Goal: Task Accomplishment & Management: Use online tool/utility

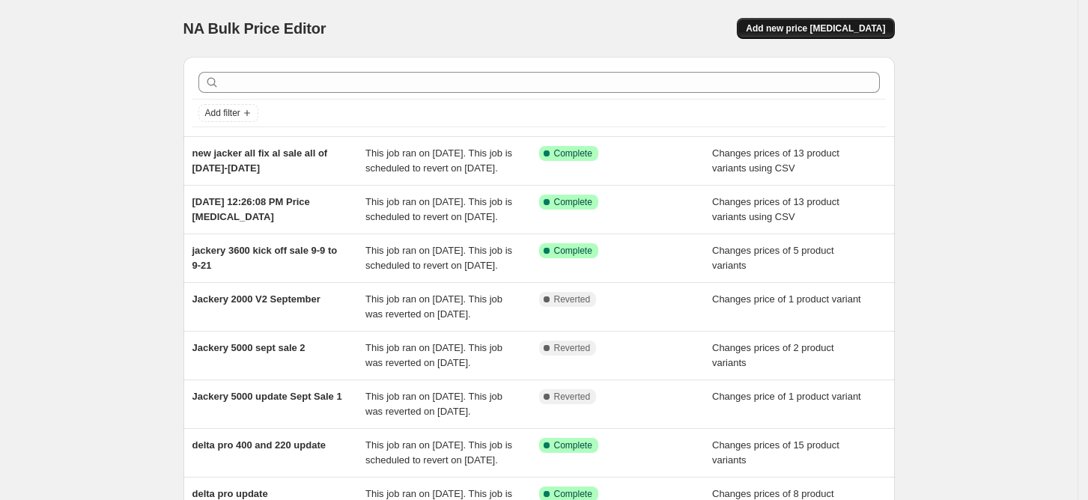
click at [815, 28] on span "Add new price [MEDICAL_DATA]" at bounding box center [815, 28] width 139 height 12
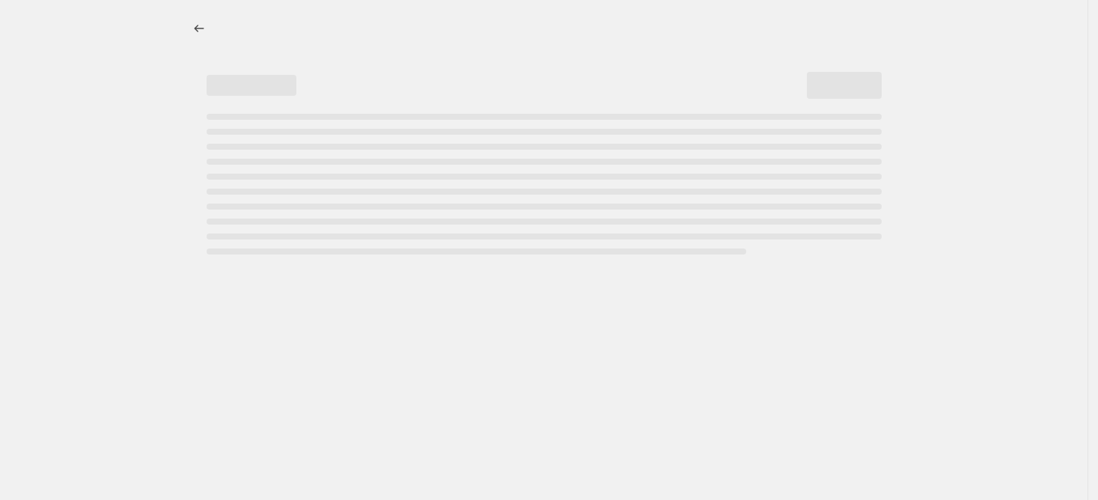
select select "percentage"
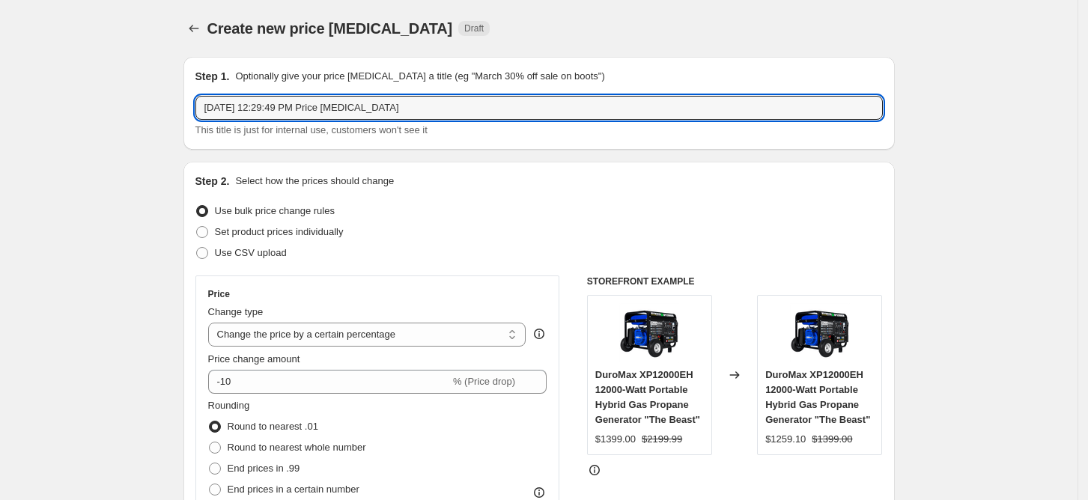
drag, startPoint x: 434, startPoint y: 106, endPoint x: -79, endPoint y: 100, distance: 512.8
click at [0, 100] on html "Home Settings Plans Skip to content Create new price [MEDICAL_DATA]. This page …" at bounding box center [544, 250] width 1088 height 500
type input "duromax september sale ends on [DATE]"
click at [206, 249] on span at bounding box center [202, 253] width 12 height 12
click at [197, 248] on input "Use CSV upload" at bounding box center [196, 247] width 1 height 1
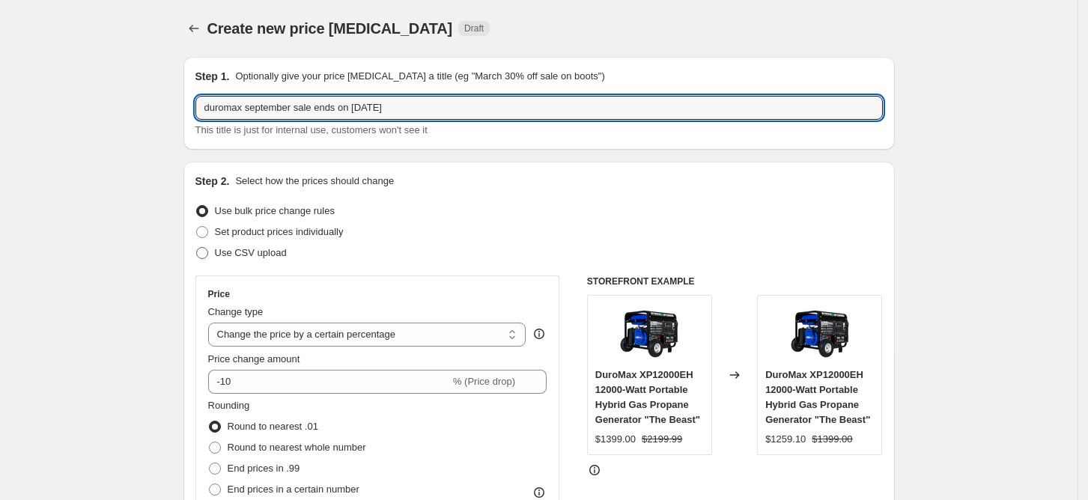
radio input "true"
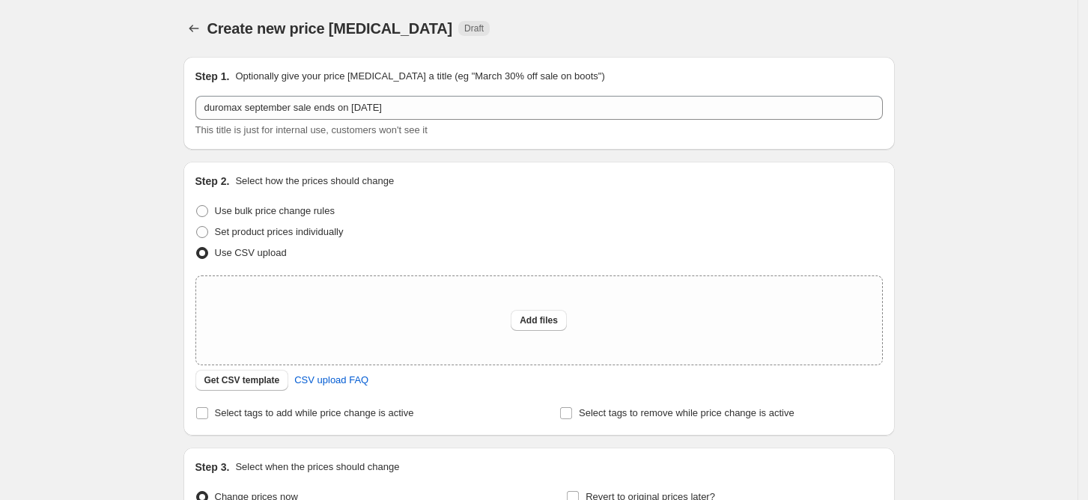
scroll to position [100, 0]
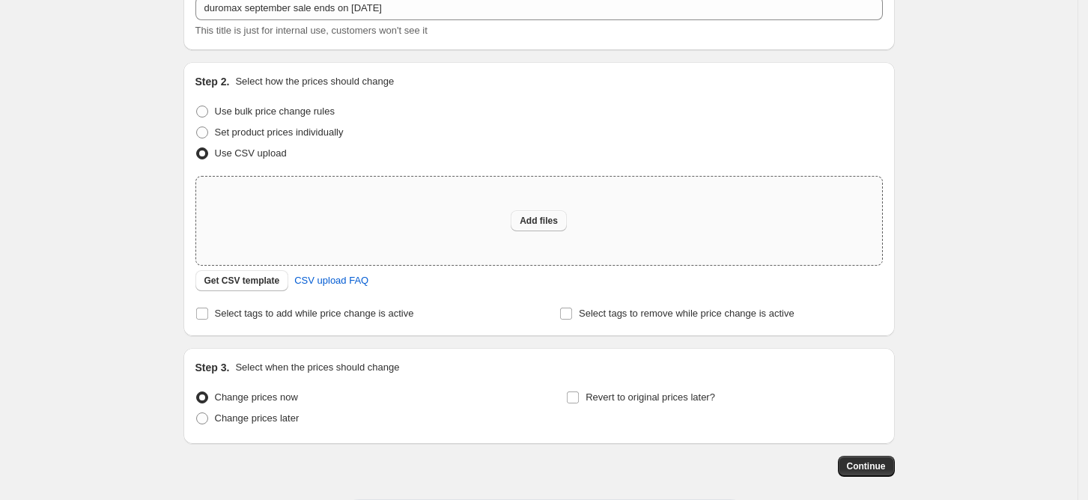
click at [534, 222] on span "Add files" at bounding box center [539, 221] width 38 height 12
type input "C:\fakepath\duromax sale sept to the 30.csv"
click at [537, 225] on span "Add files" at bounding box center [539, 221] width 38 height 12
type input "C:\fakepath\duromax sale sept to the 30.csv"
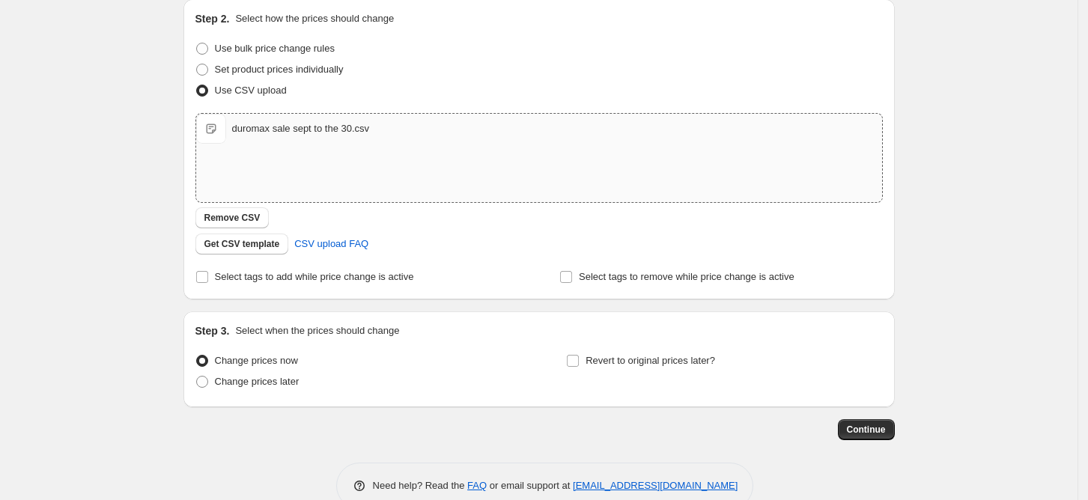
scroll to position [192, 0]
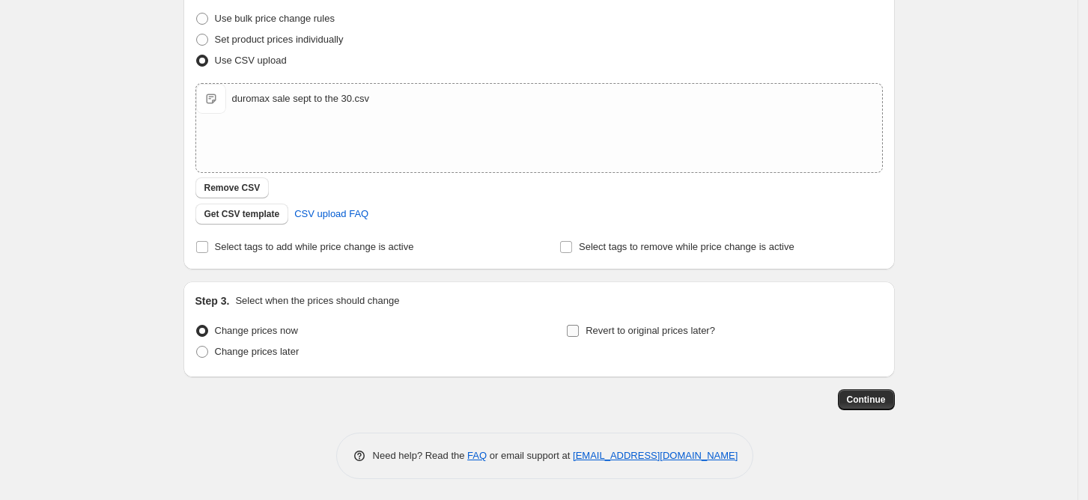
click at [579, 329] on input "Revert to original prices later?" at bounding box center [573, 331] width 12 height 12
checkbox input "true"
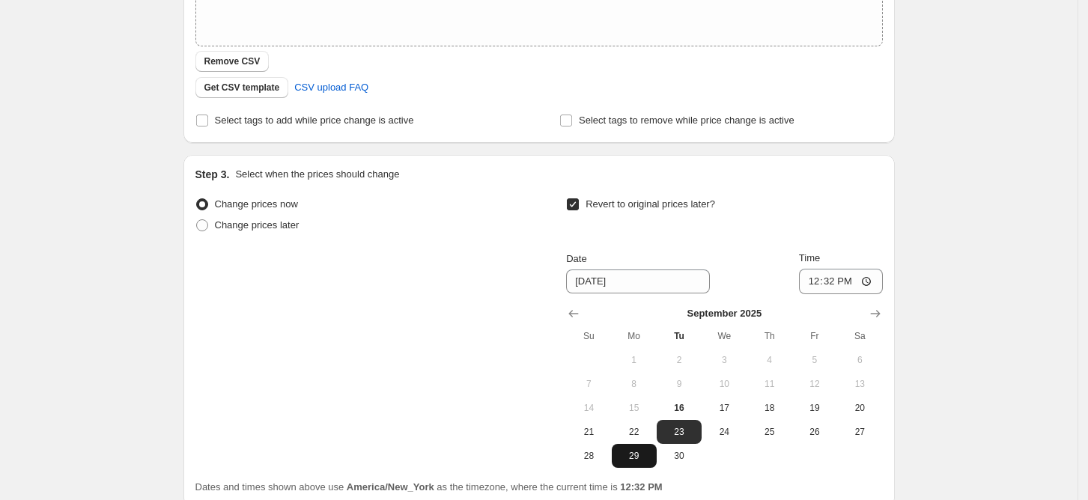
scroll to position [449, 0]
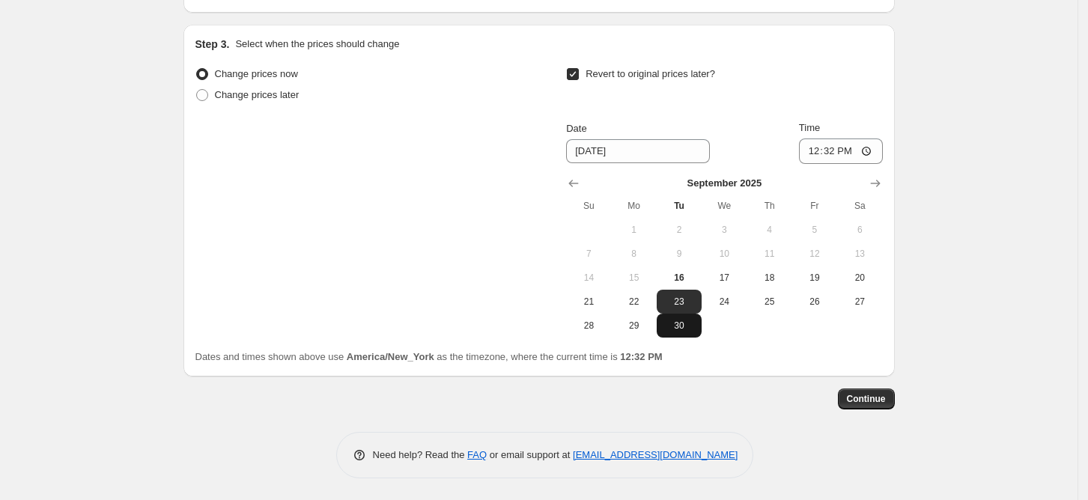
click at [682, 329] on span "30" at bounding box center [679, 326] width 33 height 12
type input "[DATE]"
click at [814, 151] on input "12:32" at bounding box center [841, 150] width 84 height 25
type input "22:32"
click at [773, 401] on div "Continue" at bounding box center [538, 399] width 711 height 21
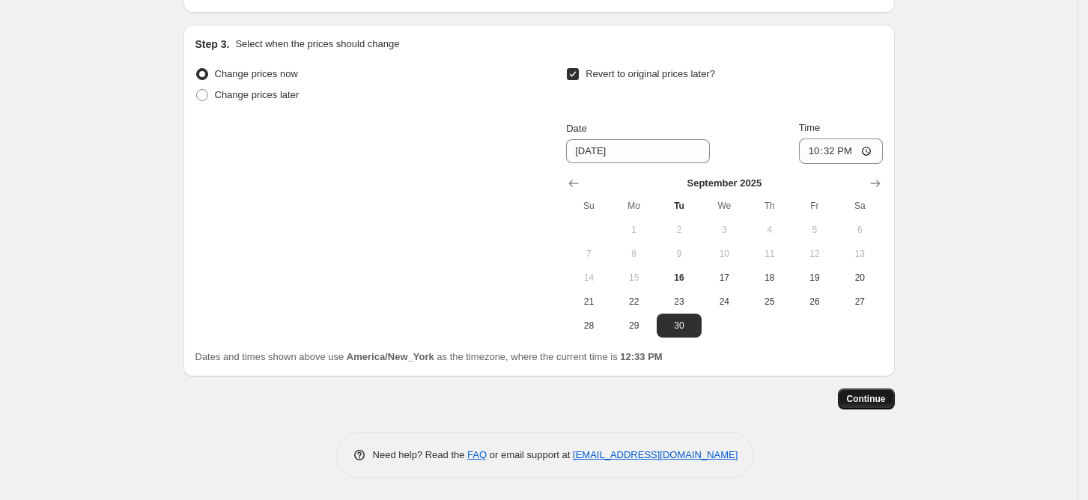
click at [880, 393] on span "Continue" at bounding box center [866, 399] width 39 height 12
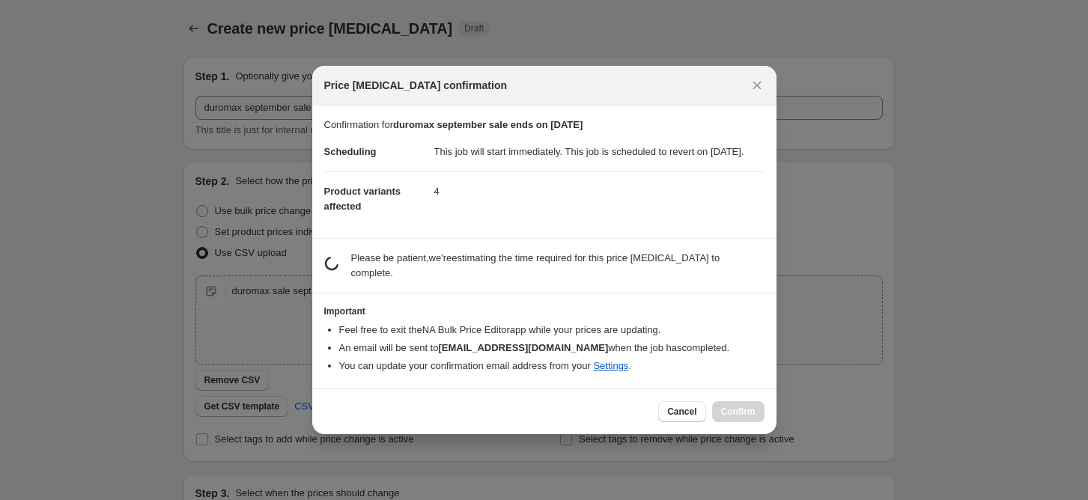
scroll to position [0, 0]
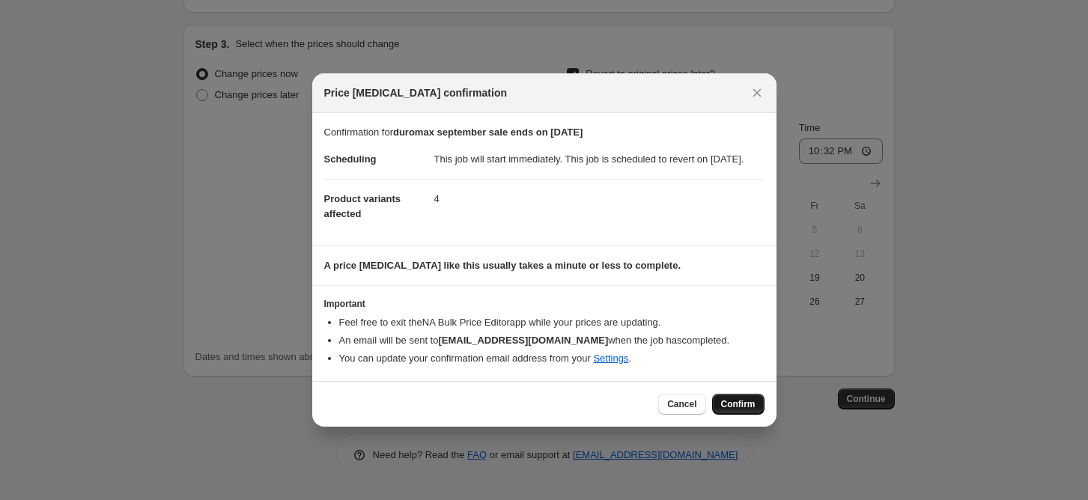
click at [738, 408] on span "Confirm" at bounding box center [738, 404] width 34 height 12
